Goal: Transaction & Acquisition: Book appointment/travel/reservation

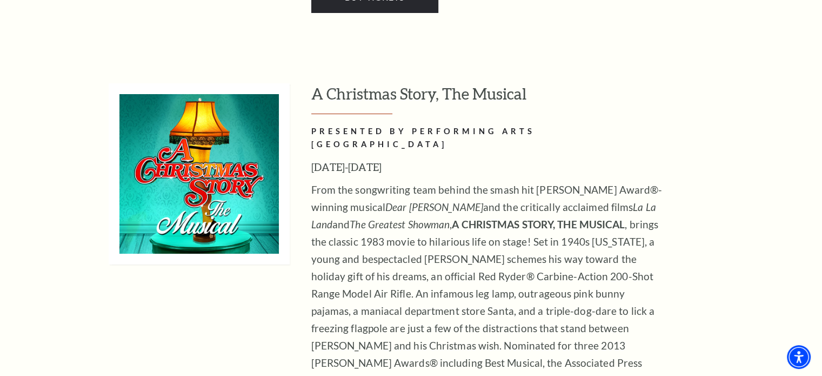
scroll to position [4001, 0]
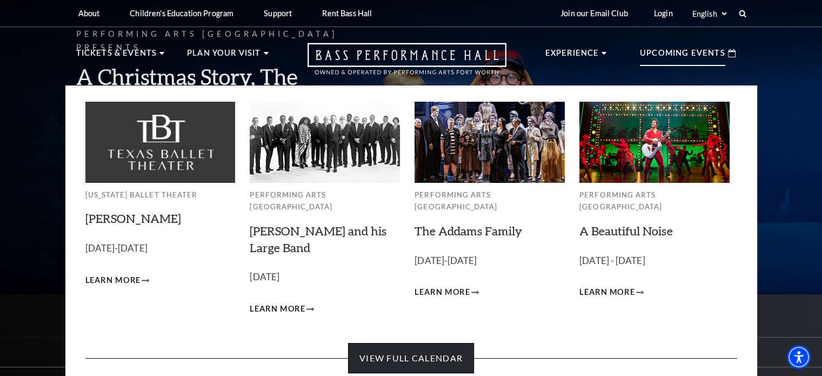
click at [413, 343] on link "View Full Calendar" at bounding box center [411, 358] width 126 height 30
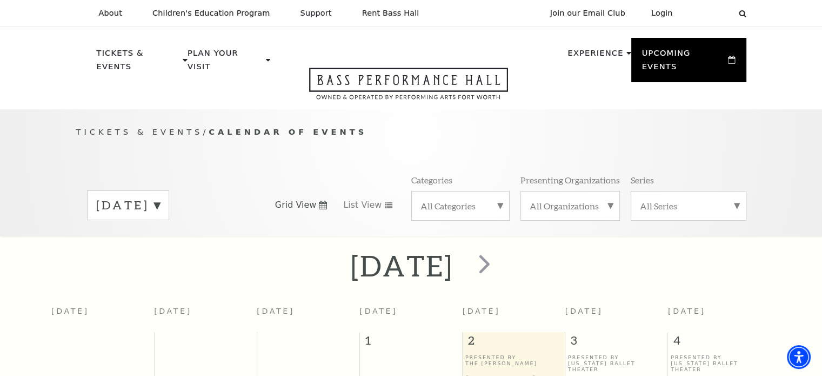
click at [160, 197] on label "October 2025" at bounding box center [128, 205] width 64 height 17
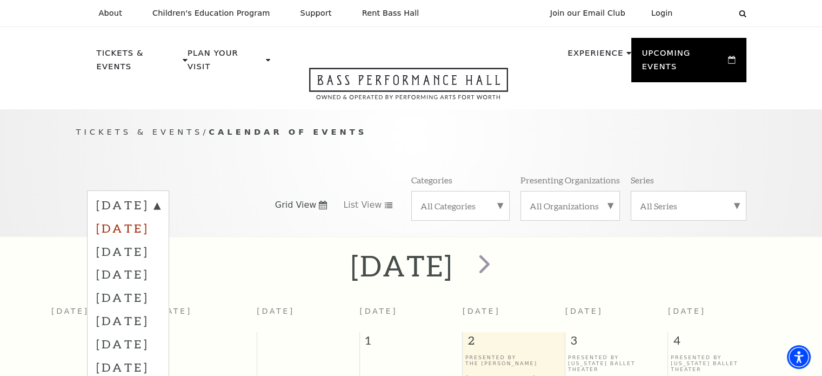
click at [160, 217] on label "November 2025" at bounding box center [128, 227] width 64 height 23
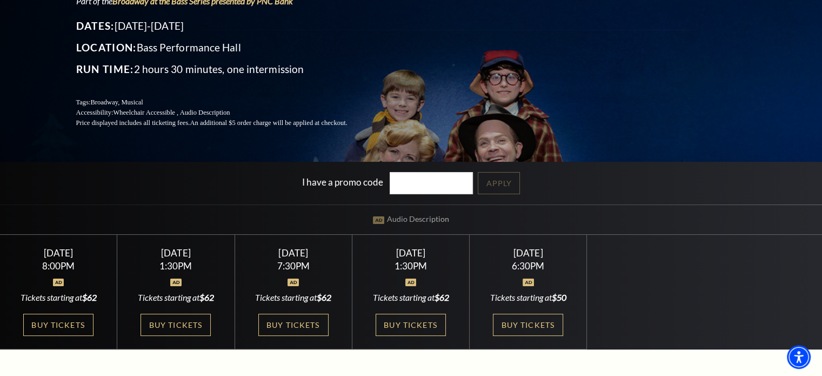
scroll to position [162, 0]
